Goal: Information Seeking & Learning: Learn about a topic

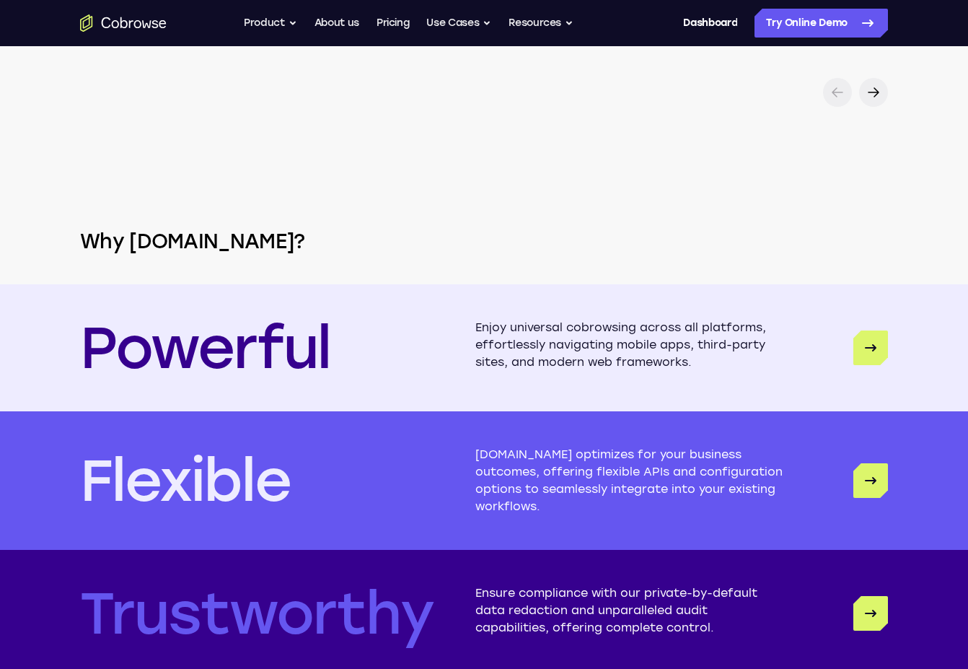
scroll to position [4345, 0]
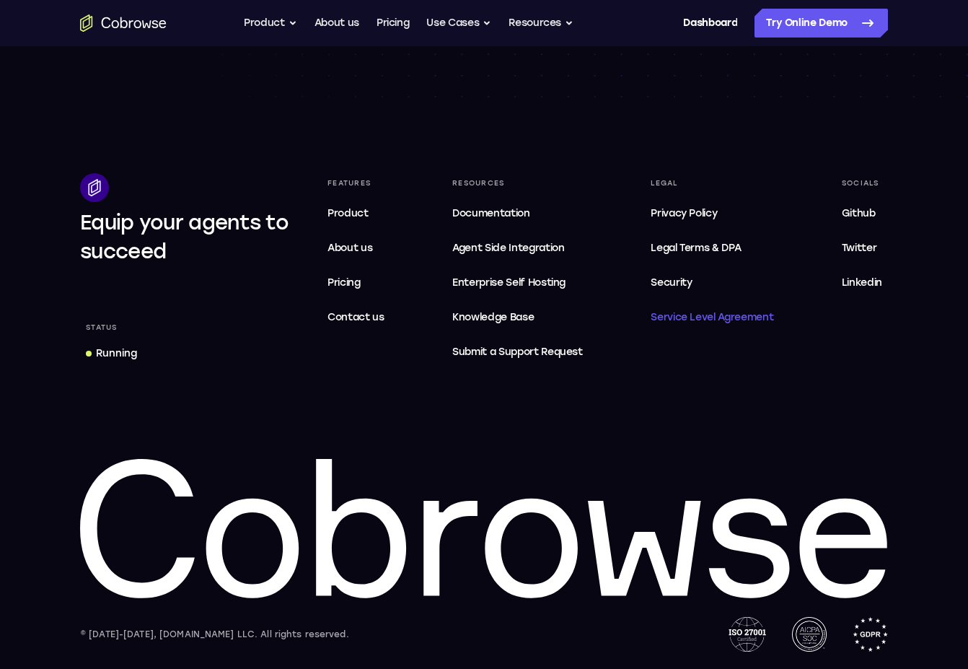
click at [704, 311] on span "Service Level Agreement" at bounding box center [712, 317] width 123 height 17
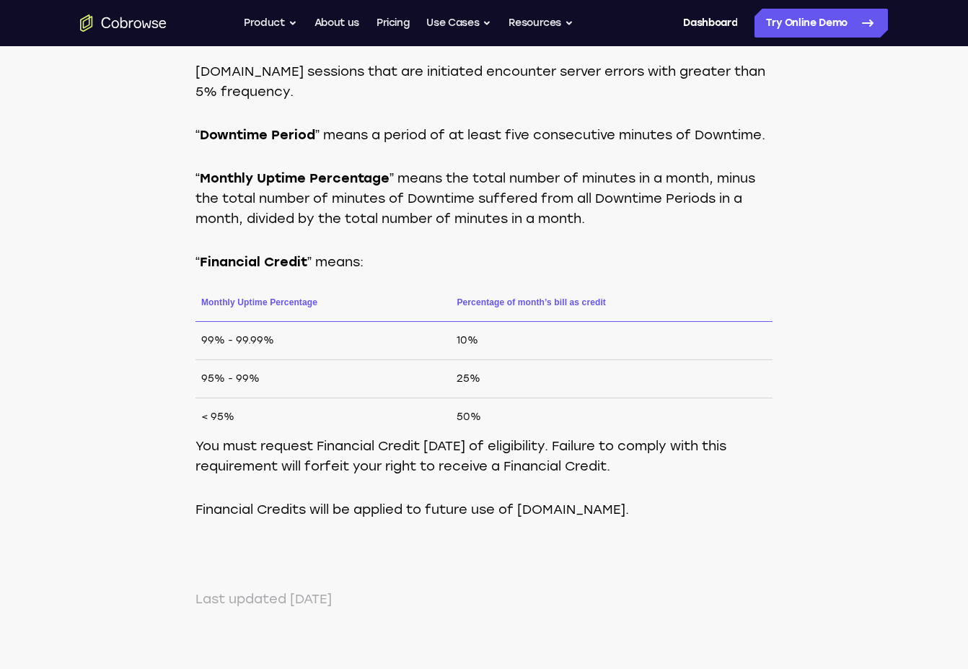
scroll to position [1338, 0]
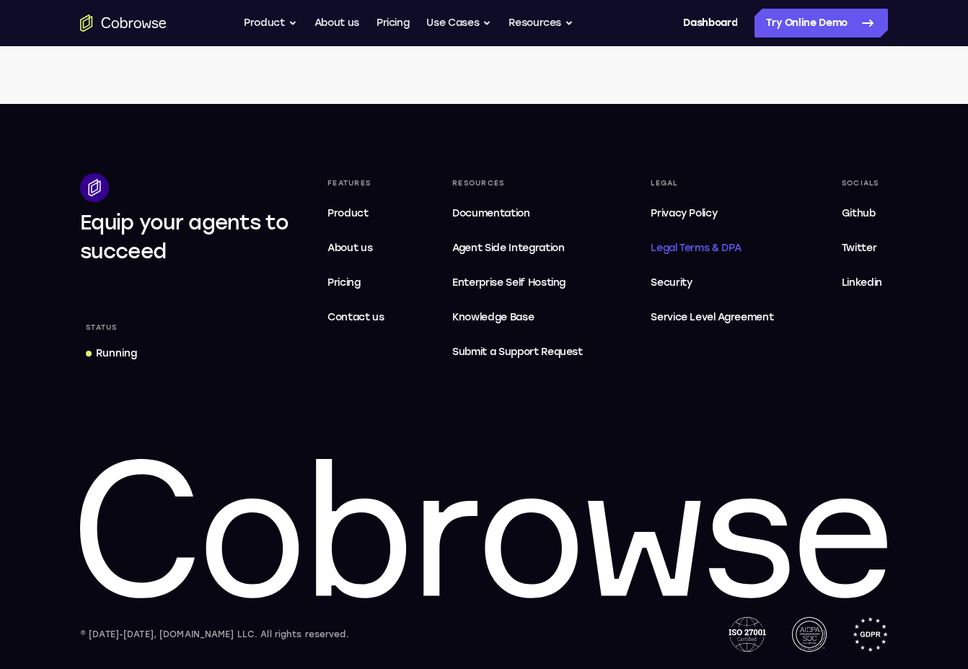
click at [692, 237] on link "Legal Terms & DPA" at bounding box center [712, 248] width 134 height 29
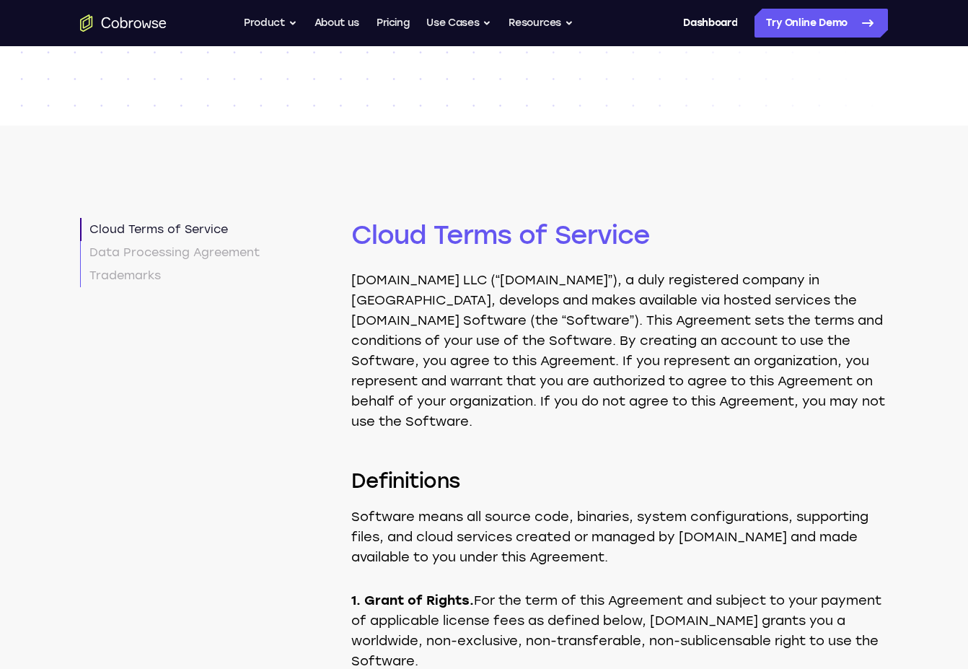
scroll to position [289, 0]
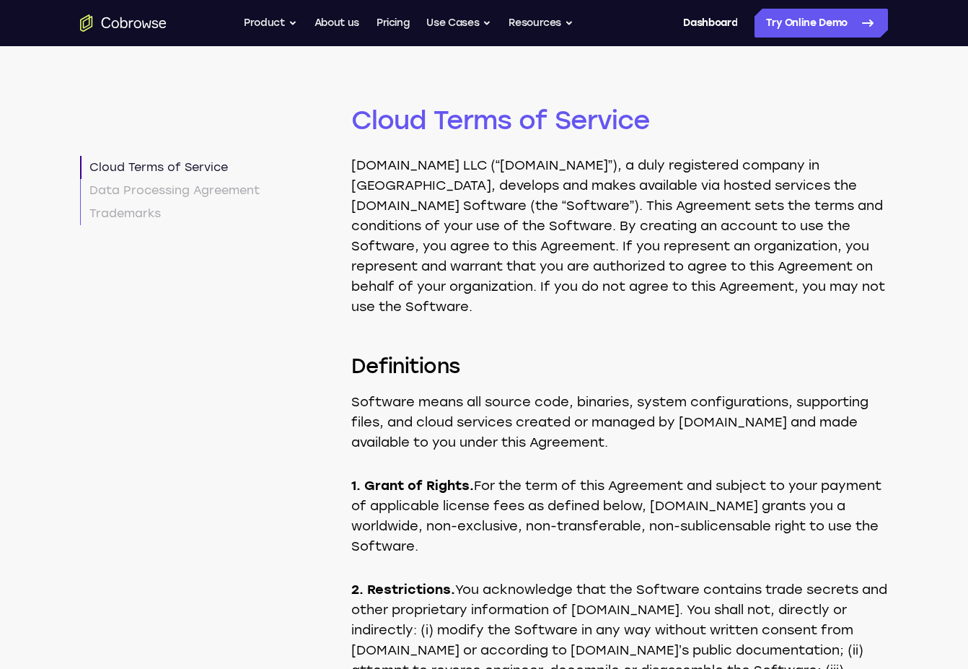
click at [496, 237] on p "Cobrowse.io LLC (“Cobrowse.io”), a duly registered company in the United States…" at bounding box center [619, 236] width 537 height 162
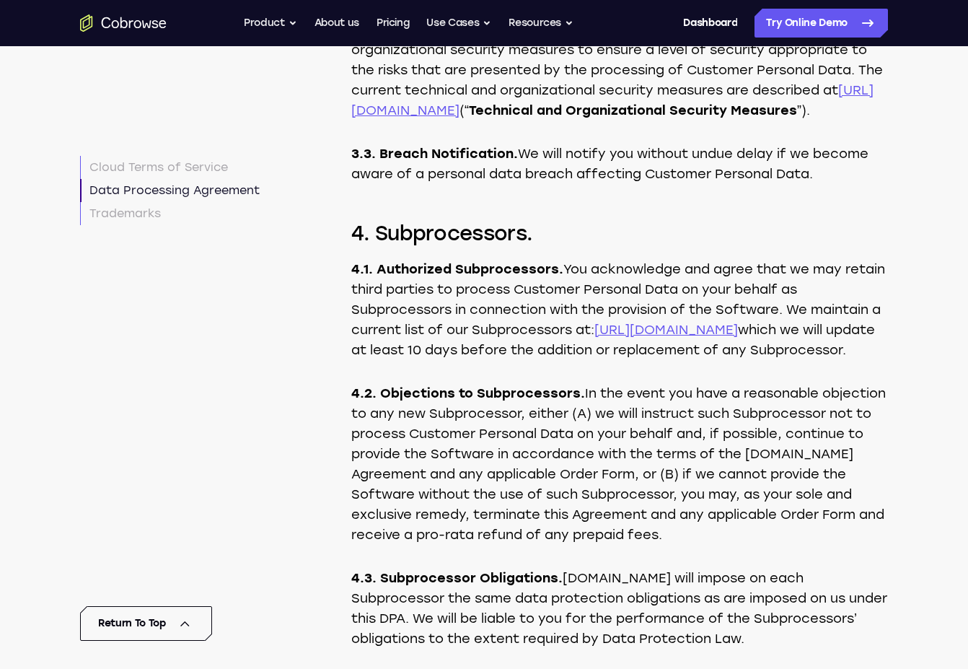
click at [726, 338] on link "https://cobrowse.io/subprocessors" at bounding box center [666, 330] width 144 height 16
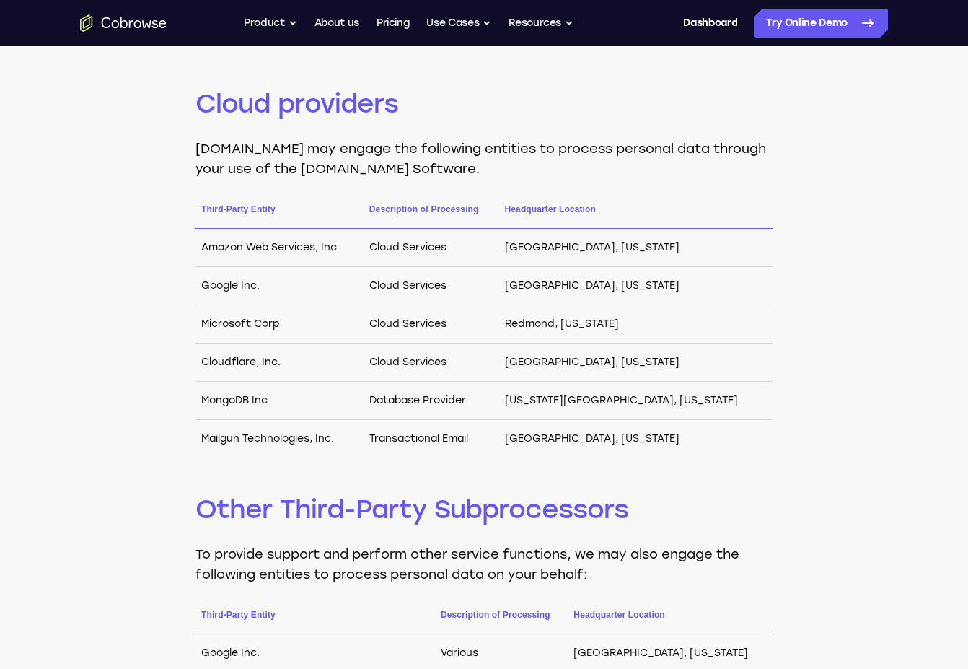
scroll to position [308, 0]
